Goal: Task Accomplishment & Management: Complete application form

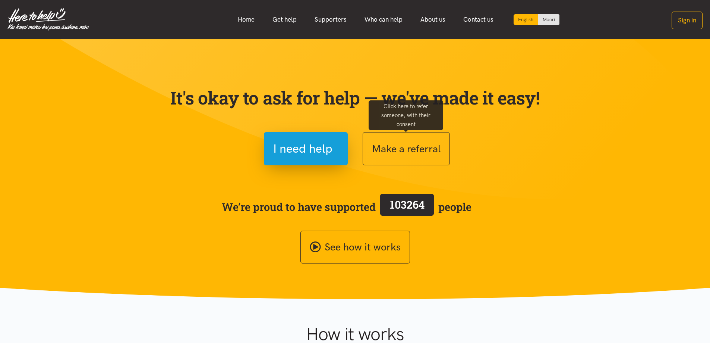
click at [383, 145] on button "Make a referral" at bounding box center [406, 148] width 87 height 33
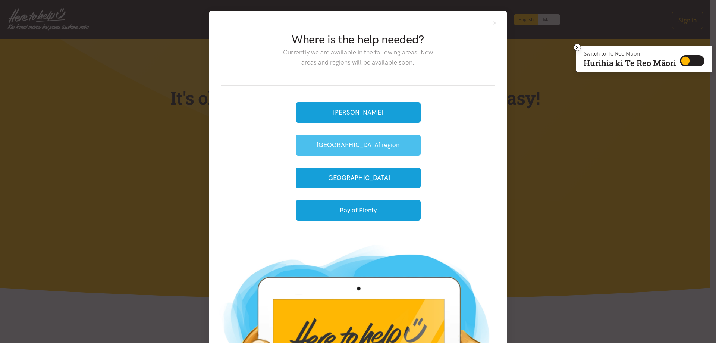
click at [350, 145] on button "[GEOGRAPHIC_DATA] region" at bounding box center [358, 145] width 125 height 21
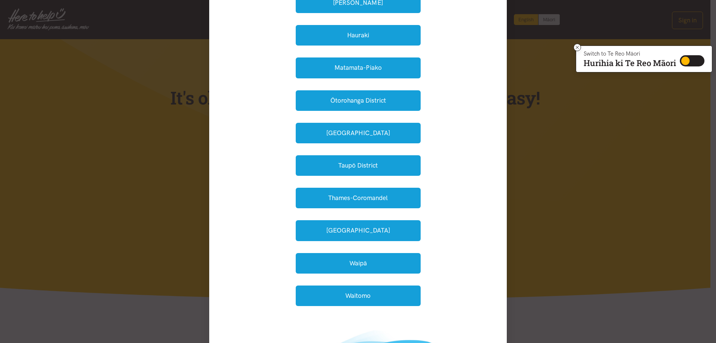
scroll to position [75, 0]
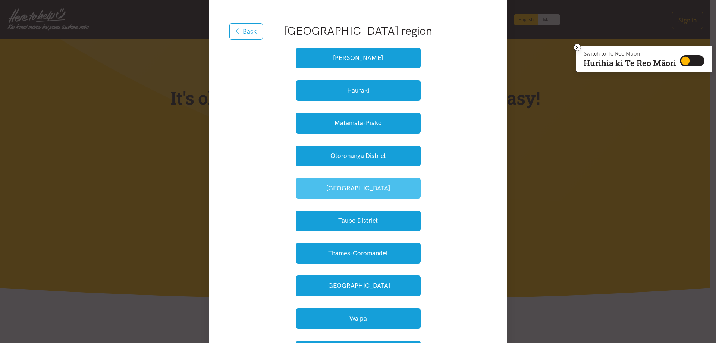
click at [347, 187] on button "South Waikato" at bounding box center [358, 188] width 125 height 21
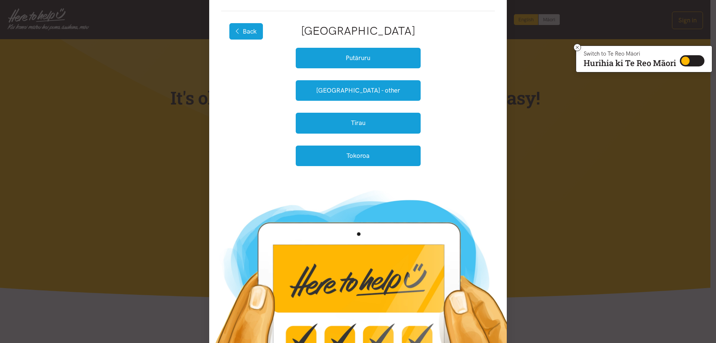
click at [250, 29] on button "Back" at bounding box center [246, 31] width 34 height 16
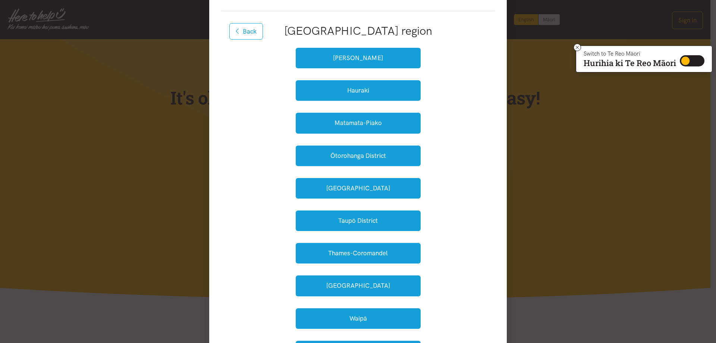
scroll to position [186, 0]
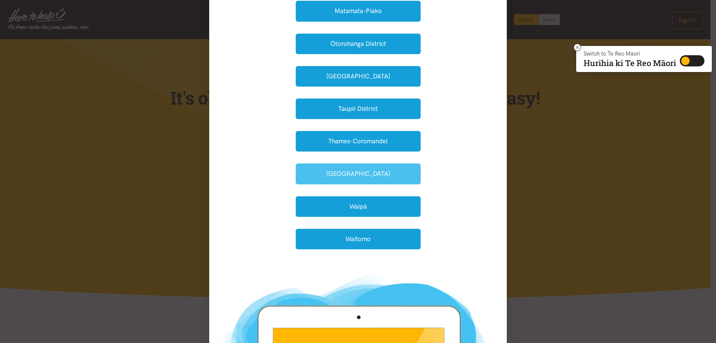
click at [371, 173] on button "Waikato District" at bounding box center [358, 173] width 125 height 21
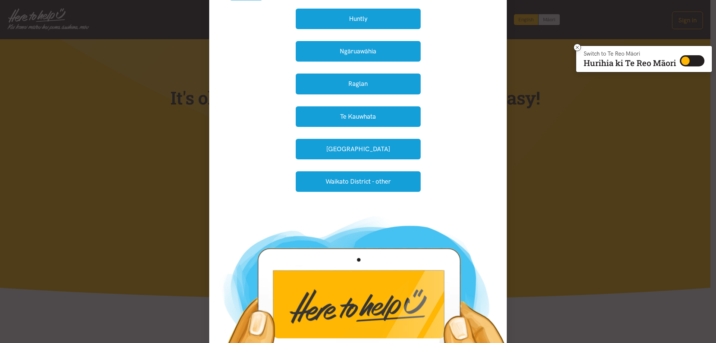
scroll to position [45, 0]
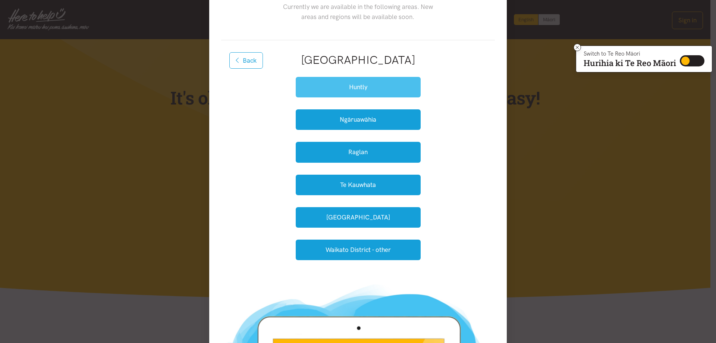
click at [360, 86] on button "Huntly" at bounding box center [358, 87] width 125 height 21
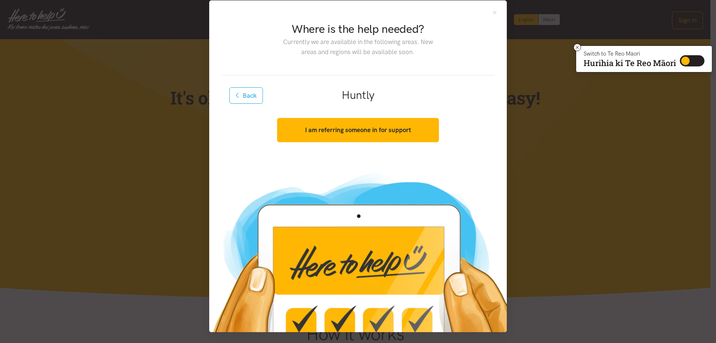
scroll to position [10, 0]
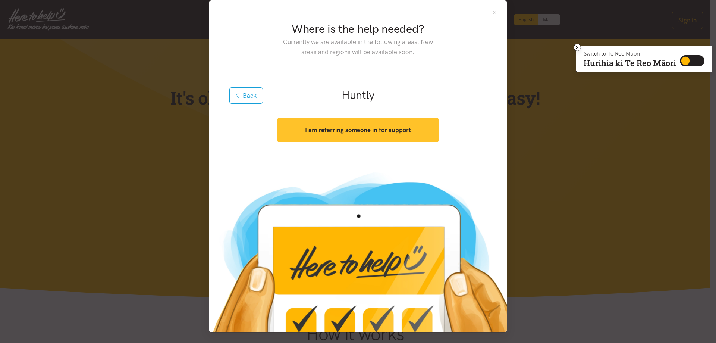
click at [349, 131] on strong "I am referring someone in for support" at bounding box center [358, 129] width 106 height 7
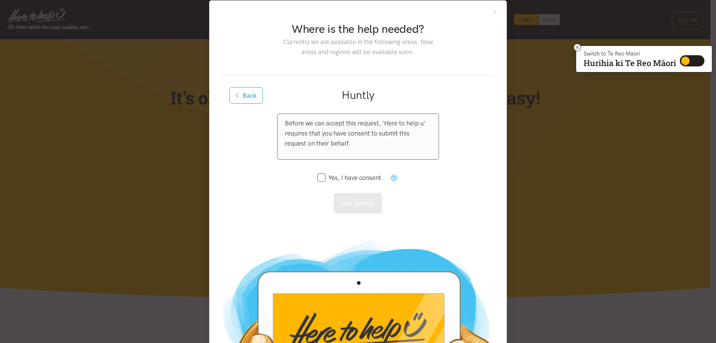
click at [320, 178] on input "Yes, I have consent." at bounding box center [350, 177] width 66 height 6
checkbox input "true"
click at [345, 201] on button "Get started" at bounding box center [358, 203] width 48 height 21
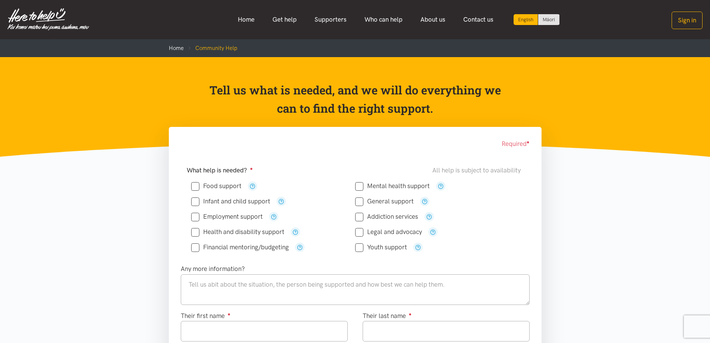
click at [197, 184] on input "Food support" at bounding box center [216, 186] width 50 height 6
checkbox input "true"
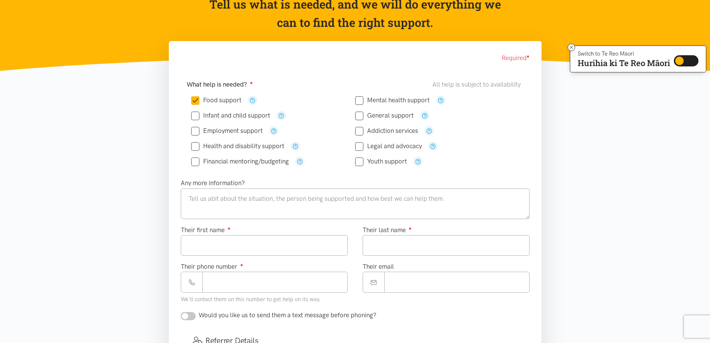
scroll to position [149, 0]
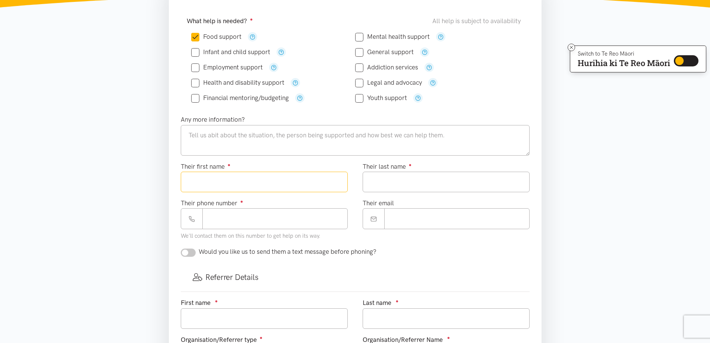
click at [198, 186] on input "Their first name ●" at bounding box center [264, 182] width 167 height 21
type input "******"
click at [412, 188] on input "Their last name ●" at bounding box center [446, 182] width 167 height 21
type input "******"
click at [411, 221] on input "Their email" at bounding box center [456, 218] width 145 height 21
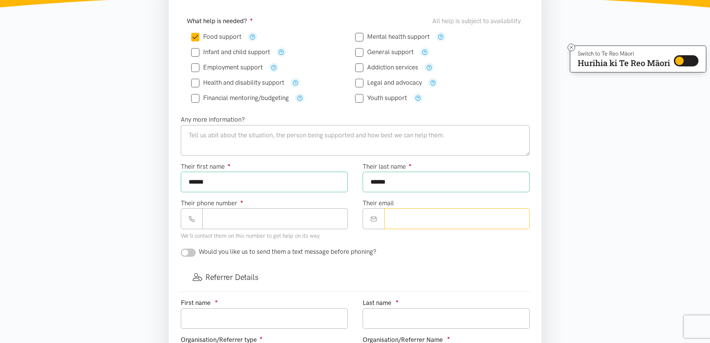
paste input "**********"
type input "**********"
click at [186, 254] on input "checkbox" at bounding box center [188, 252] width 15 height 8
checkbox input "true"
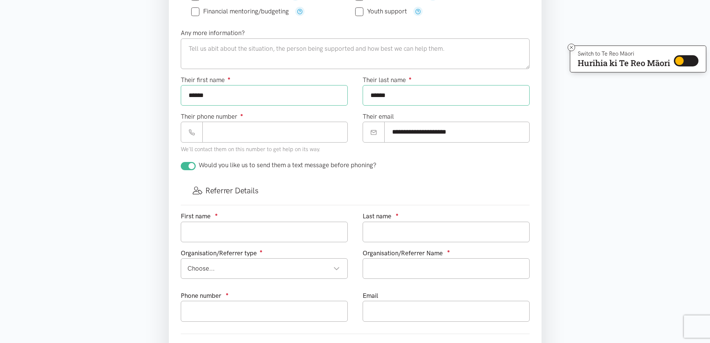
scroll to position [298, 0]
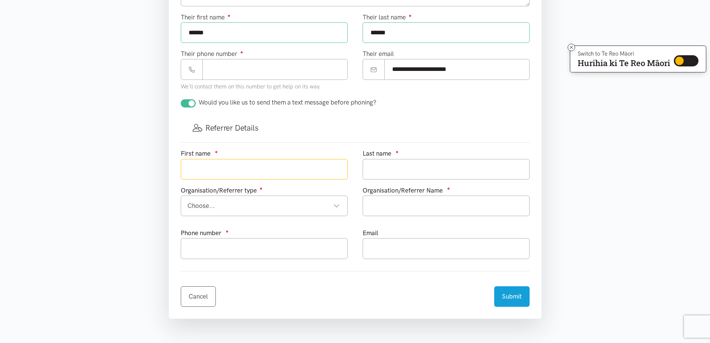
click at [201, 171] on input "text" at bounding box center [264, 169] width 167 height 21
type input "[PERSON_NAME]"
click at [376, 170] on input "text" at bounding box center [446, 169] width 167 height 21
click at [335, 205] on div "Choose..." at bounding box center [264, 206] width 152 height 10
type input "[PERSON_NAME]"
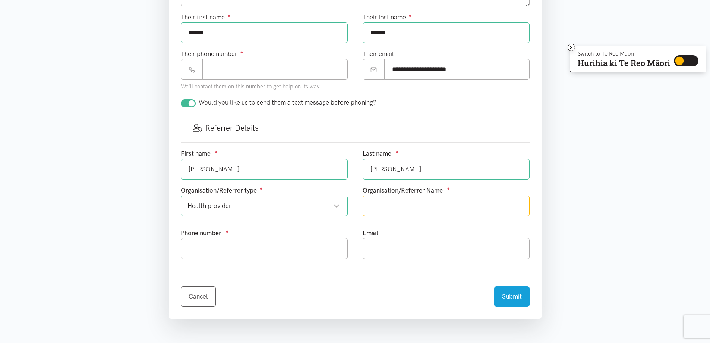
click at [384, 209] on input "text" at bounding box center [446, 205] width 167 height 21
type input "[GEOGRAPHIC_DATA]"
click at [196, 253] on input "text" at bounding box center [264, 248] width 167 height 21
type input "021 549 709"
click at [386, 255] on input "text" at bounding box center [446, 248] width 167 height 21
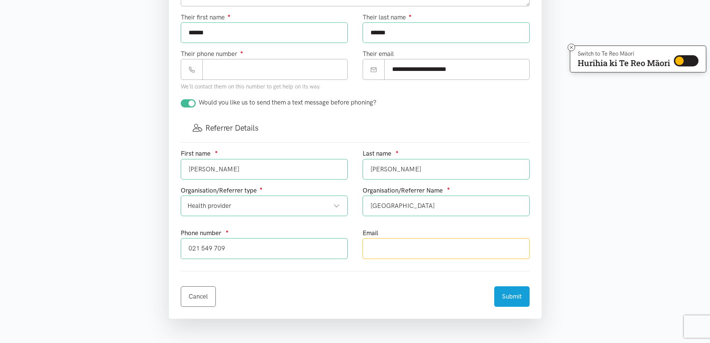
type input "[PERSON_NAME][EMAIL_ADDRESS][PERSON_NAME][DOMAIN_NAME]"
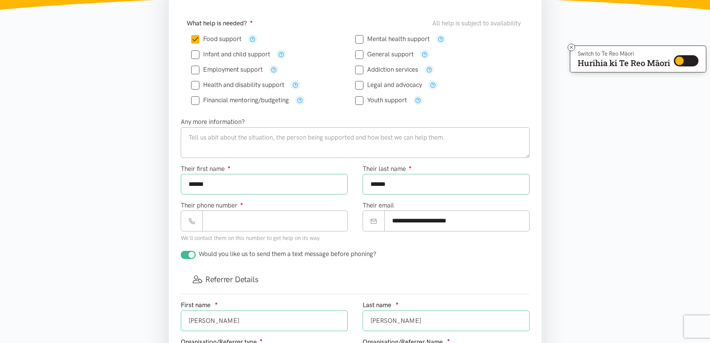
scroll to position [75, 0]
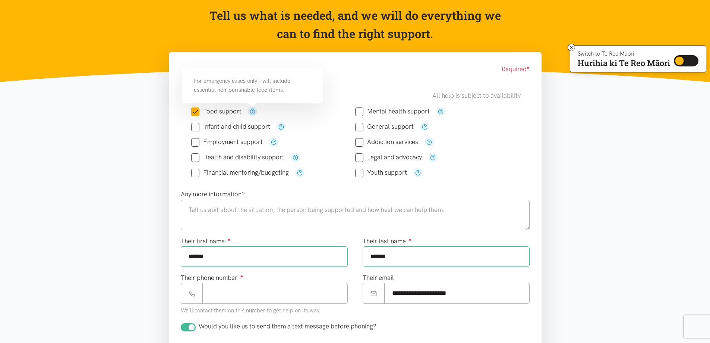
click at [250, 111] on icon "button" at bounding box center [253, 112] width 6 height 6
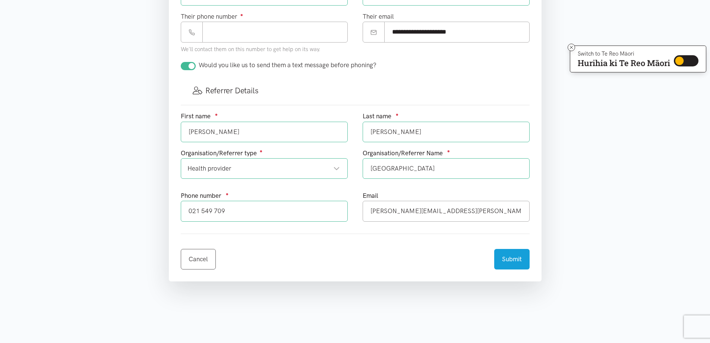
scroll to position [186, 0]
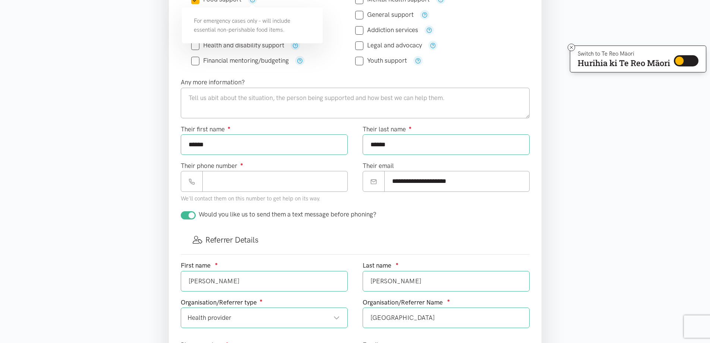
click at [193, 216] on input "checkbox" at bounding box center [188, 215] width 15 height 8
click at [181, 211] on input "checkbox" at bounding box center [188, 215] width 15 height 8
checkbox input "true"
click at [191, 98] on textarea at bounding box center [355, 103] width 349 height 31
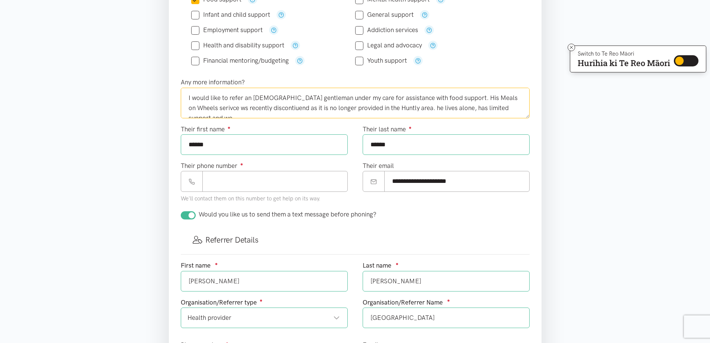
scroll to position [4, 0]
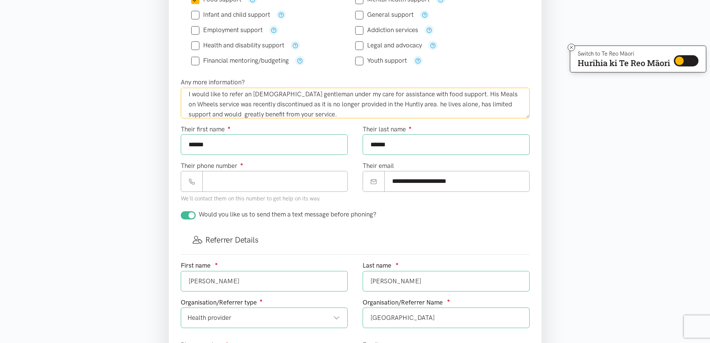
type textarea "I would like to refer an [DEMOGRAPHIC_DATA] gentleman under my care for assista…"
click at [222, 184] on input "Their phone number ●" at bounding box center [274, 181] width 145 height 21
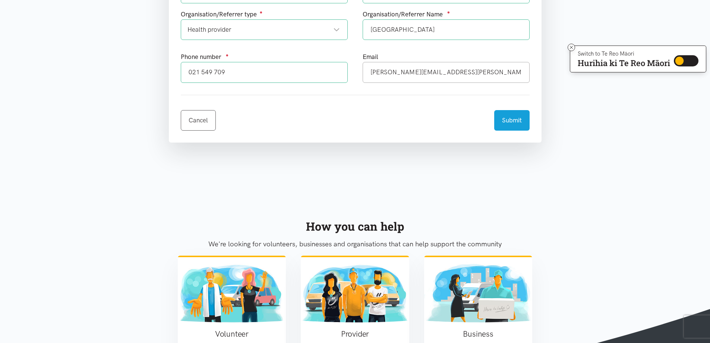
scroll to position [522, 0]
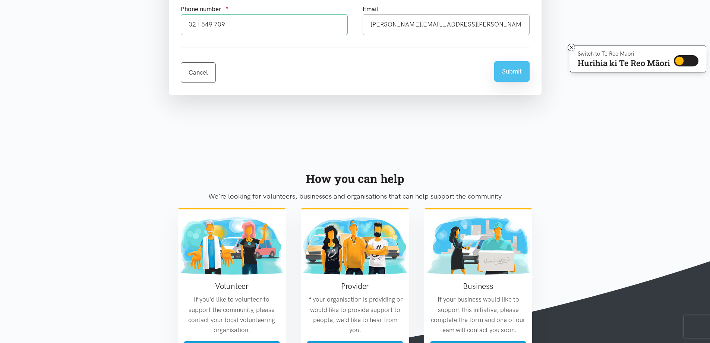
type input "**********"
click at [512, 69] on button "Submit" at bounding box center [511, 71] width 35 height 21
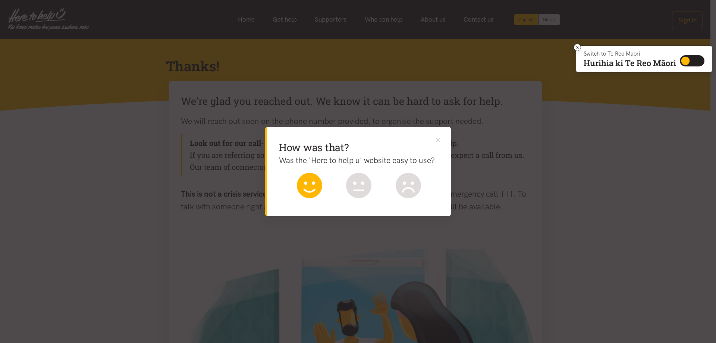
click at [304, 189] on icon at bounding box center [309, 185] width 25 height 25
